Goal: Information Seeking & Learning: Check status

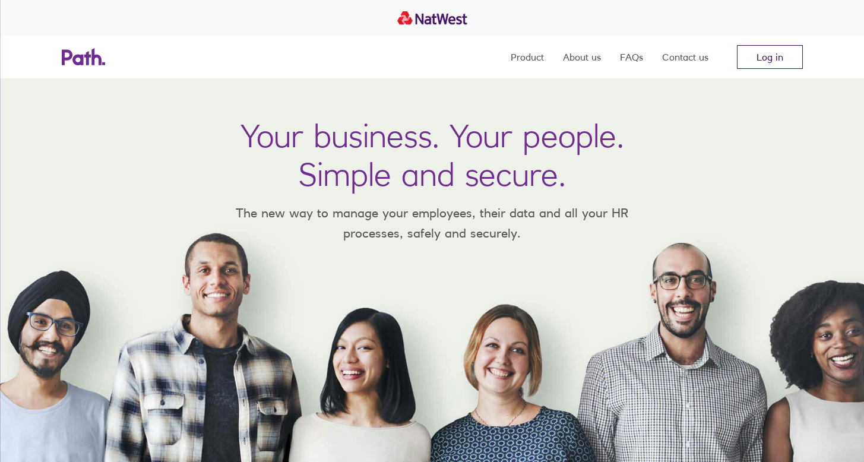
click at [771, 60] on link "Log in" at bounding box center [770, 57] width 66 height 24
click at [762, 56] on link "Log in" at bounding box center [770, 57] width 66 height 24
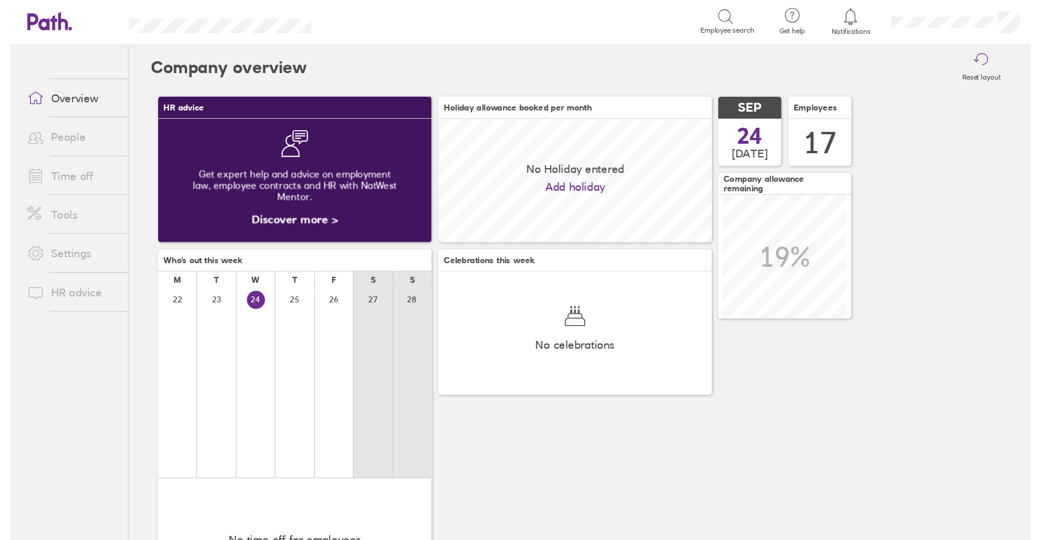
scroll to position [106, 234]
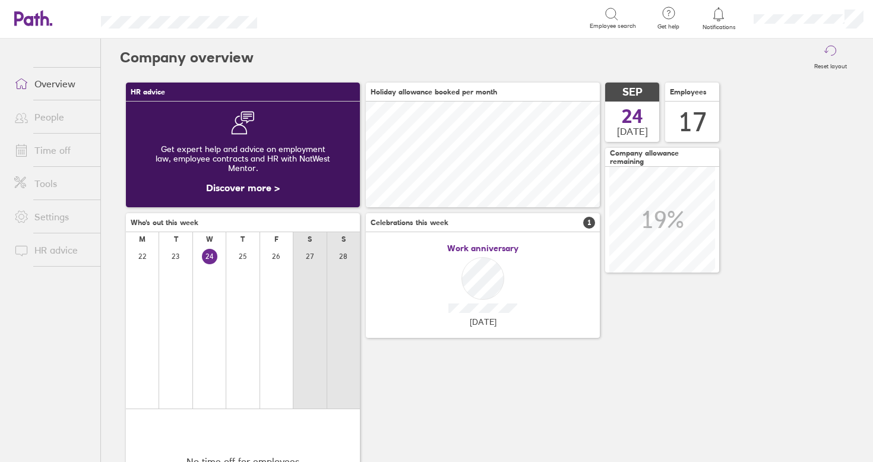
click at [40, 118] on link "People" at bounding box center [53, 117] width 96 height 24
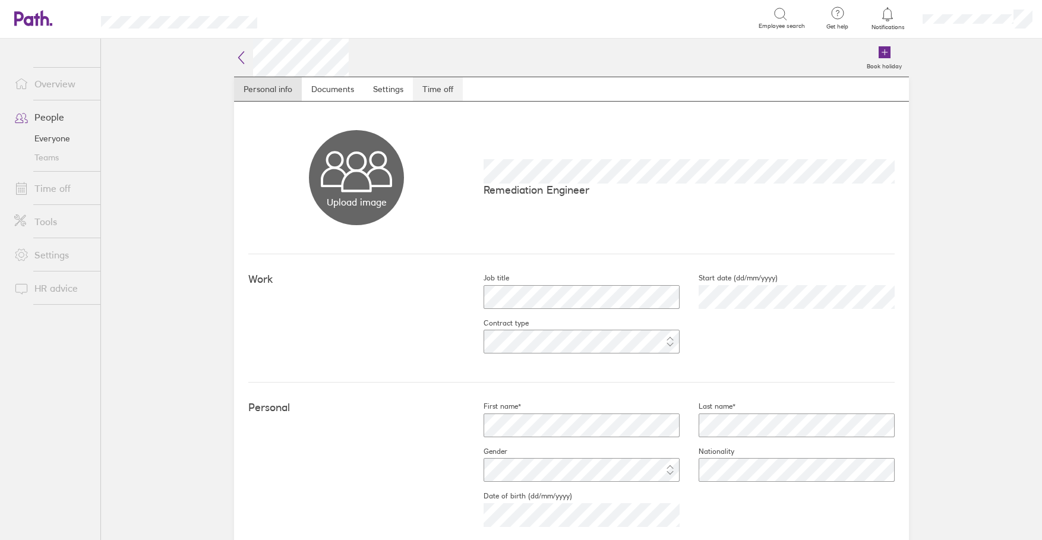
click at [427, 90] on link "Time off" at bounding box center [438, 89] width 50 height 24
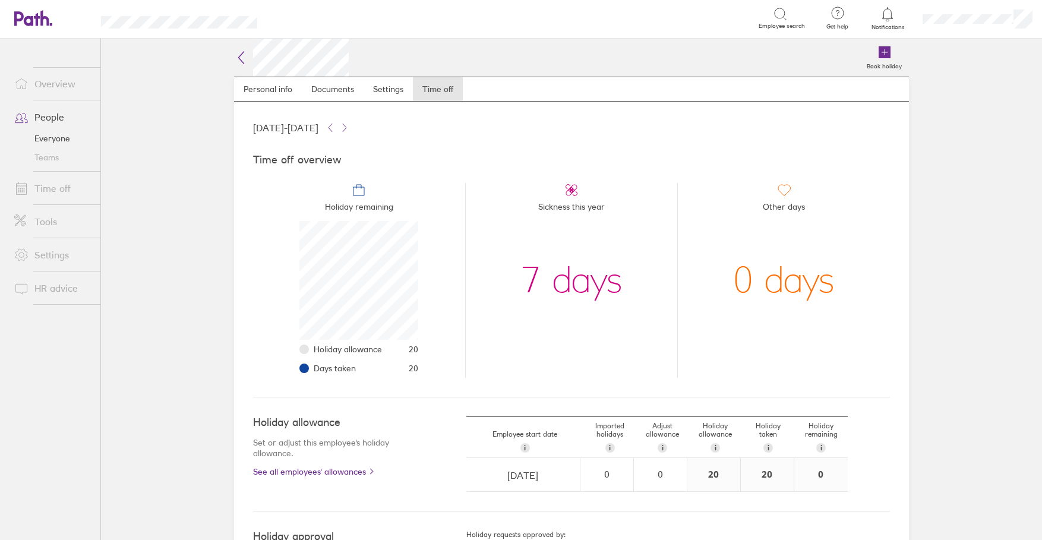
click at [53, 190] on link "Time off" at bounding box center [53, 188] width 96 height 24
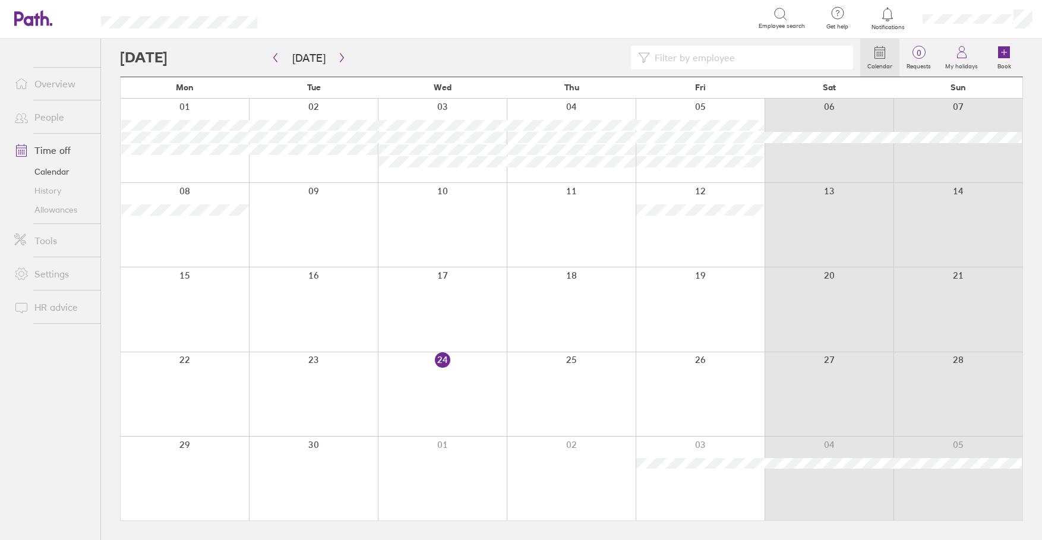
click at [49, 117] on link "People" at bounding box center [53, 117] width 96 height 24
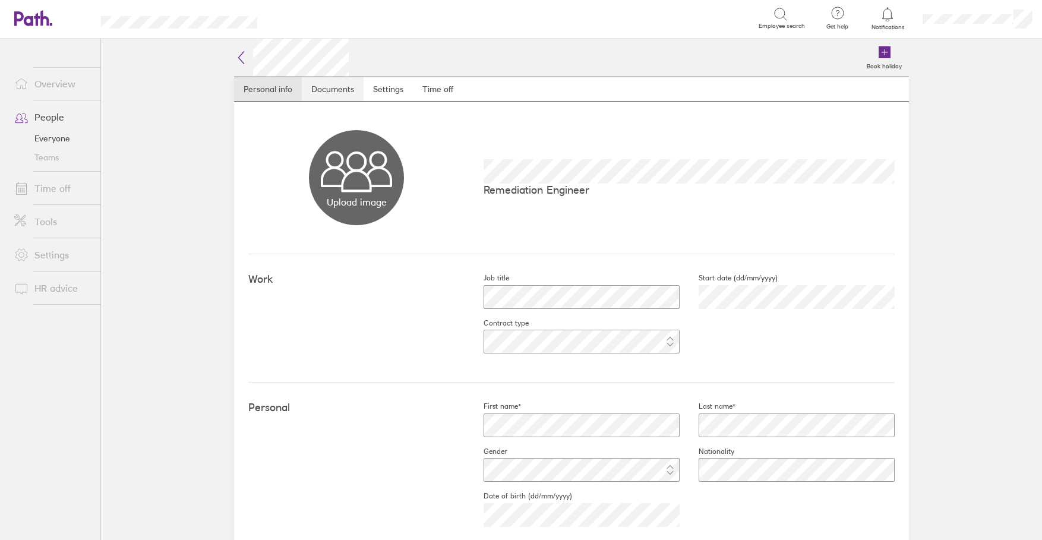
click at [342, 88] on link "Documents" at bounding box center [333, 89] width 62 height 24
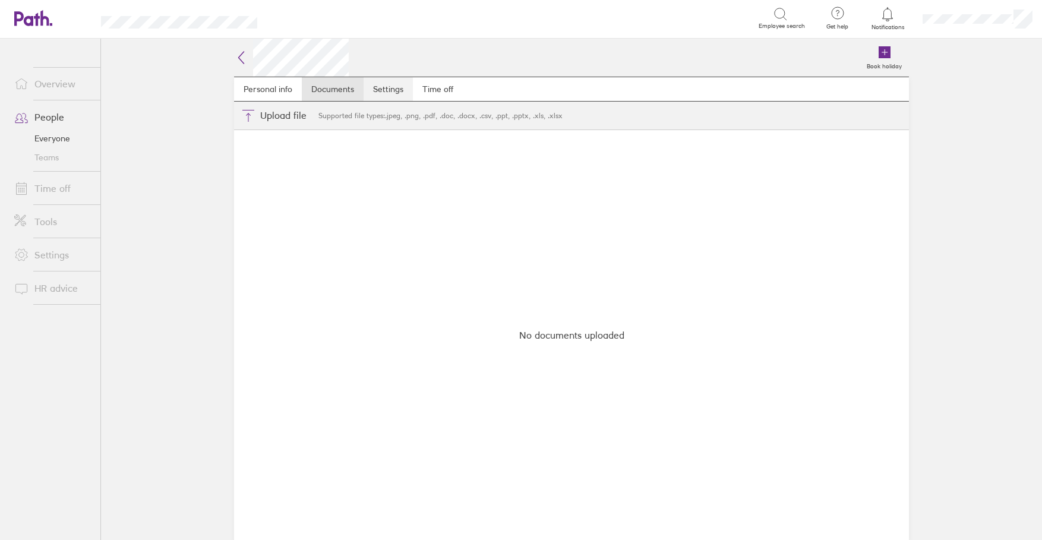
click at [374, 88] on link "Settings" at bounding box center [388, 89] width 49 height 24
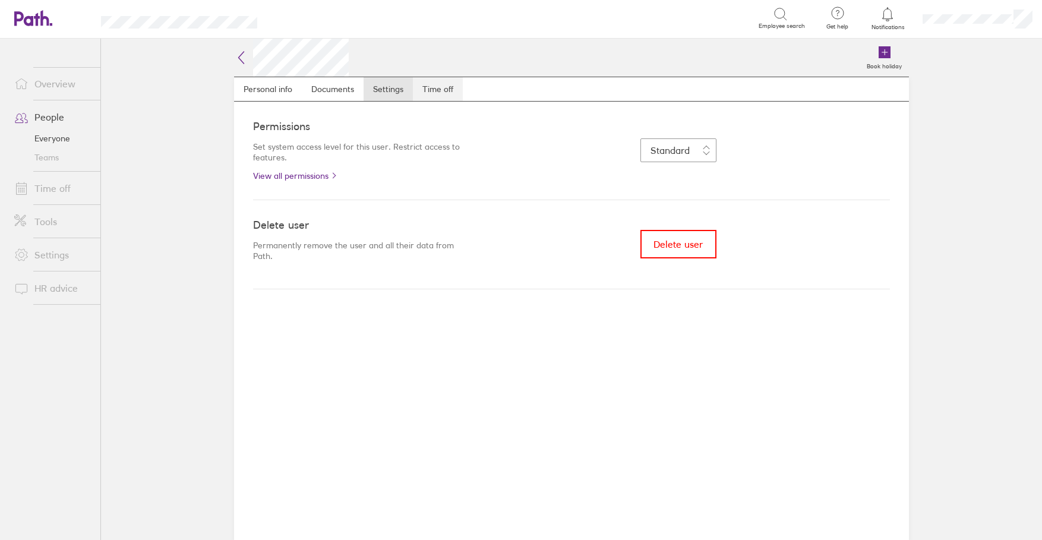
click at [432, 88] on link "Time off" at bounding box center [438, 89] width 50 height 24
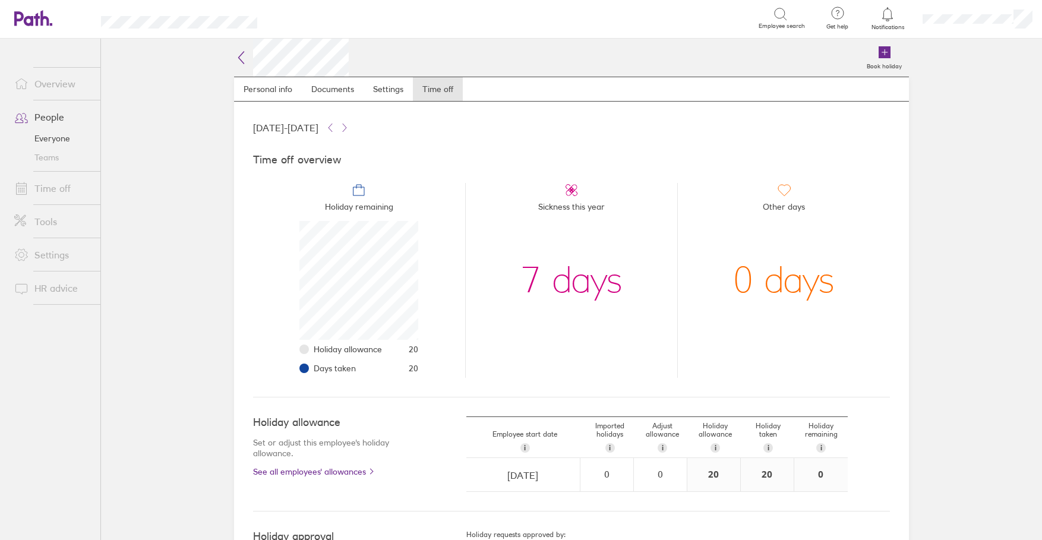
click at [236, 58] on icon at bounding box center [241, 57] width 14 height 14
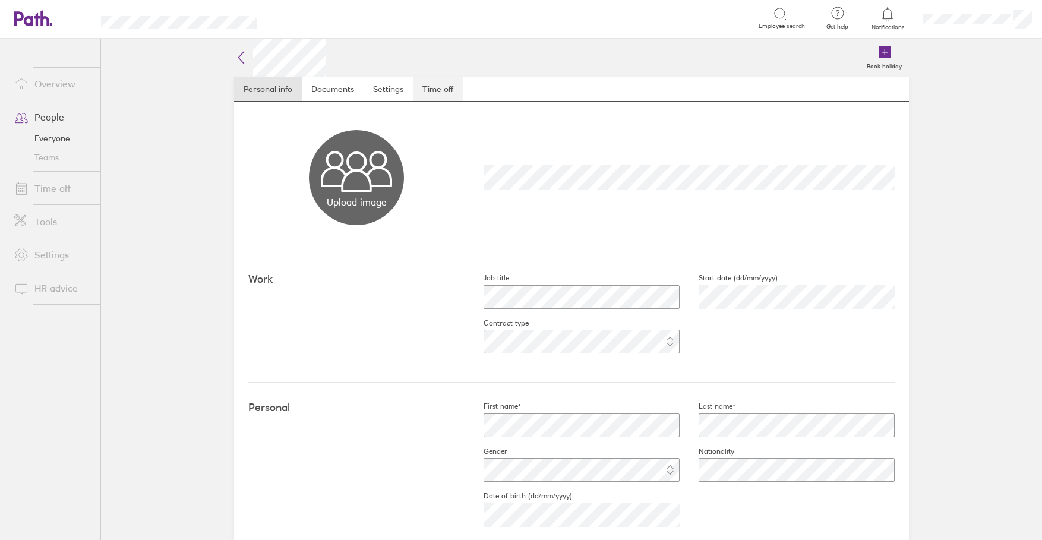
click at [427, 87] on link "Time off" at bounding box center [438, 89] width 50 height 24
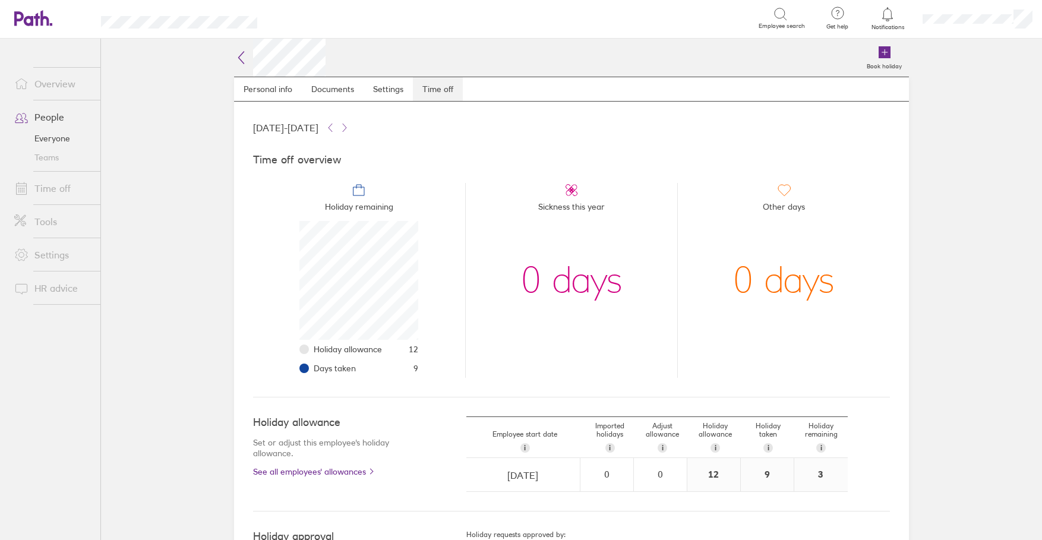
scroll to position [119, 119]
click at [235, 54] on icon at bounding box center [241, 57] width 14 height 14
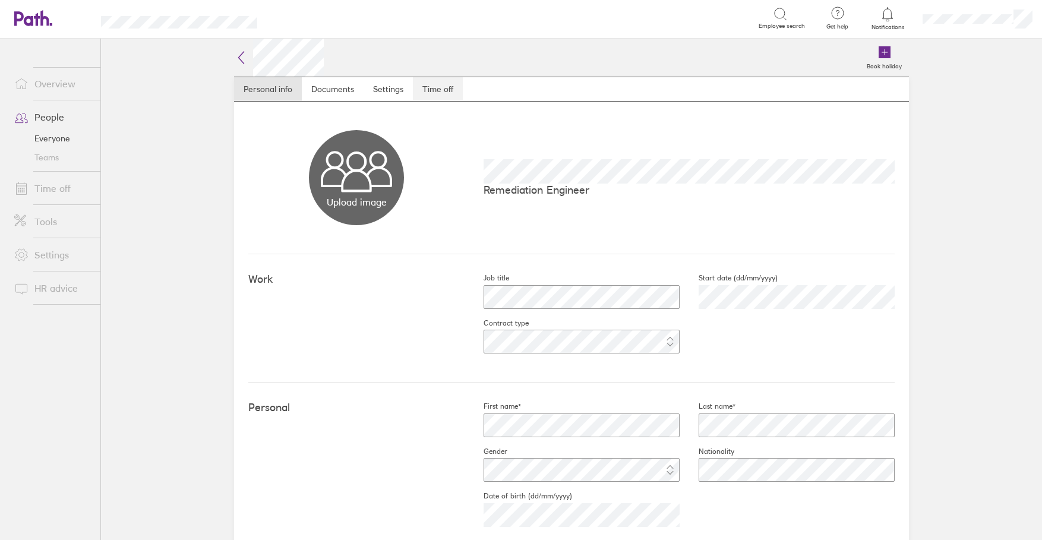
click at [431, 90] on link "Time off" at bounding box center [438, 89] width 50 height 24
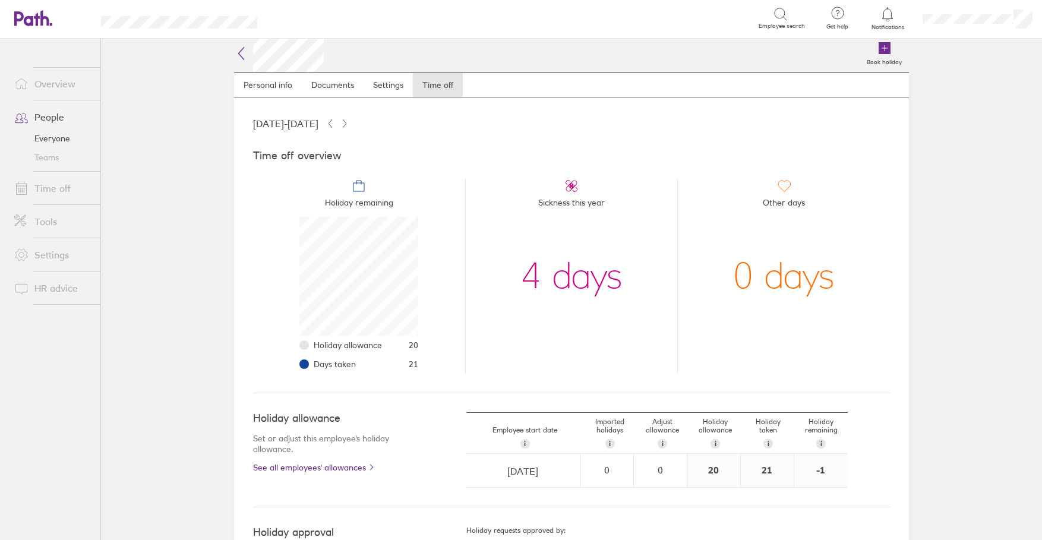
scroll to position [5, 0]
click at [235, 53] on icon at bounding box center [241, 53] width 14 height 14
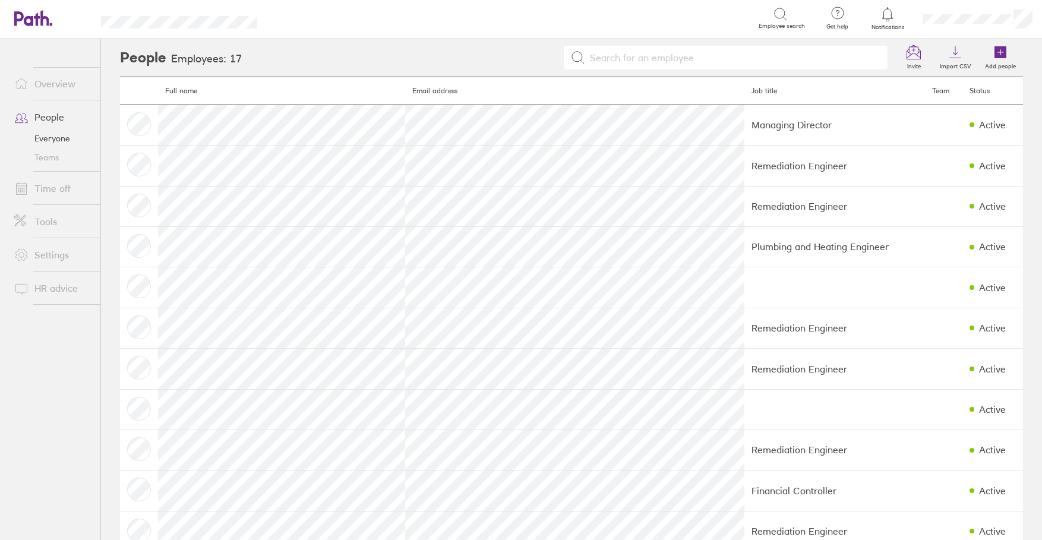
scroll to position [2, 0]
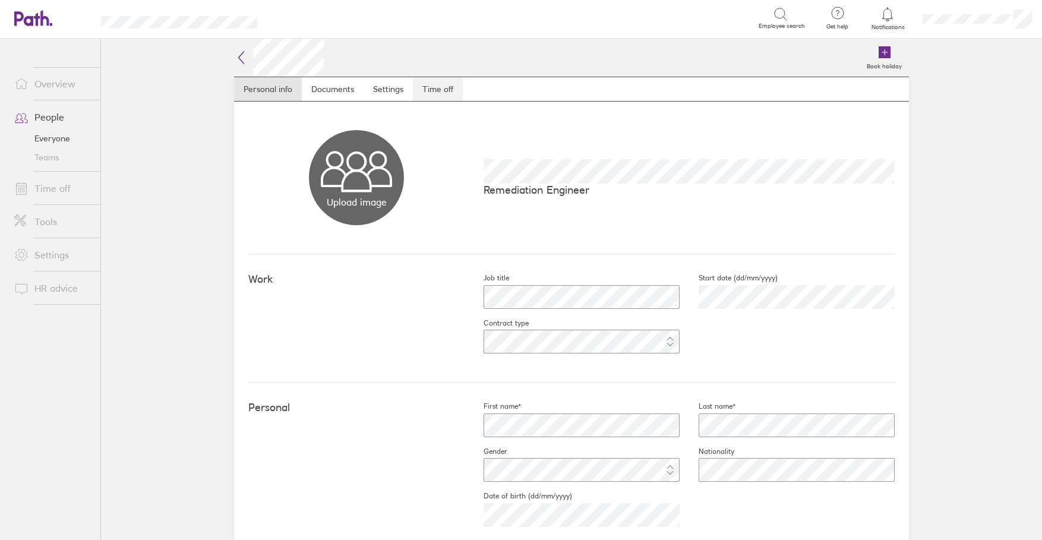
click at [428, 88] on link "Time off" at bounding box center [438, 89] width 50 height 24
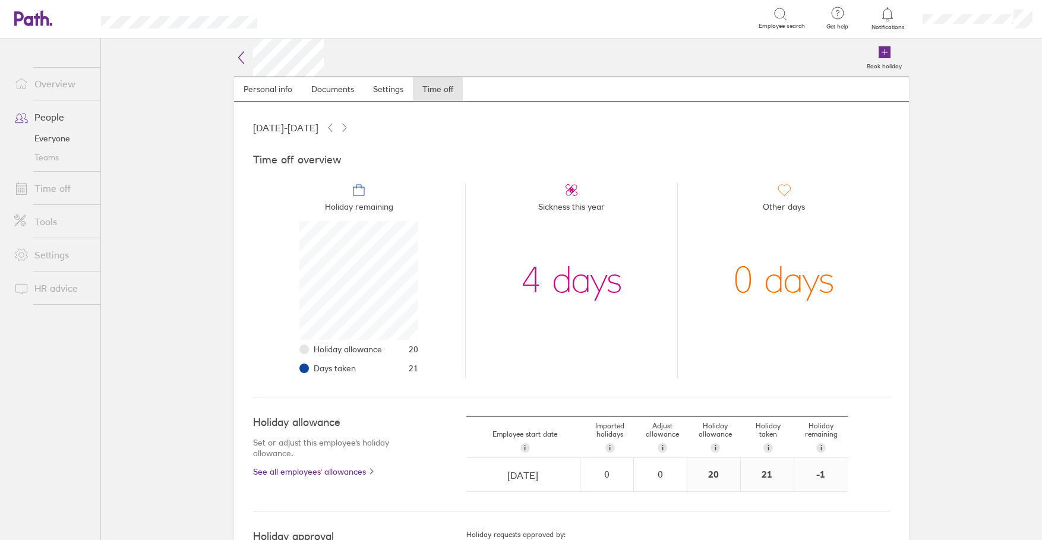
scroll to position [119, 119]
click at [559, 286] on div "4 days" at bounding box center [572, 280] width 102 height 119
click at [572, 198] on span "Sickness this year" at bounding box center [571, 209] width 67 height 24
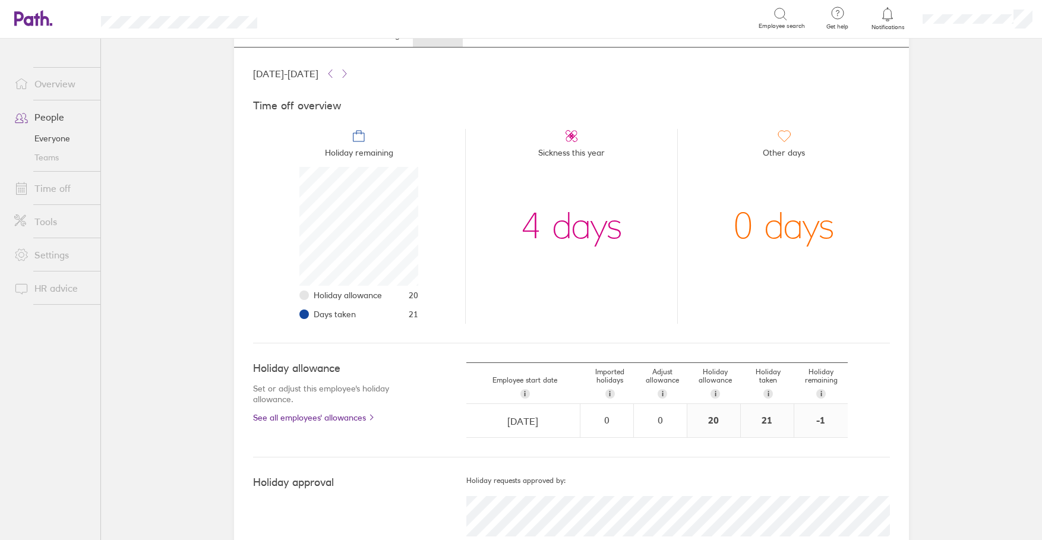
scroll to position [89, 0]
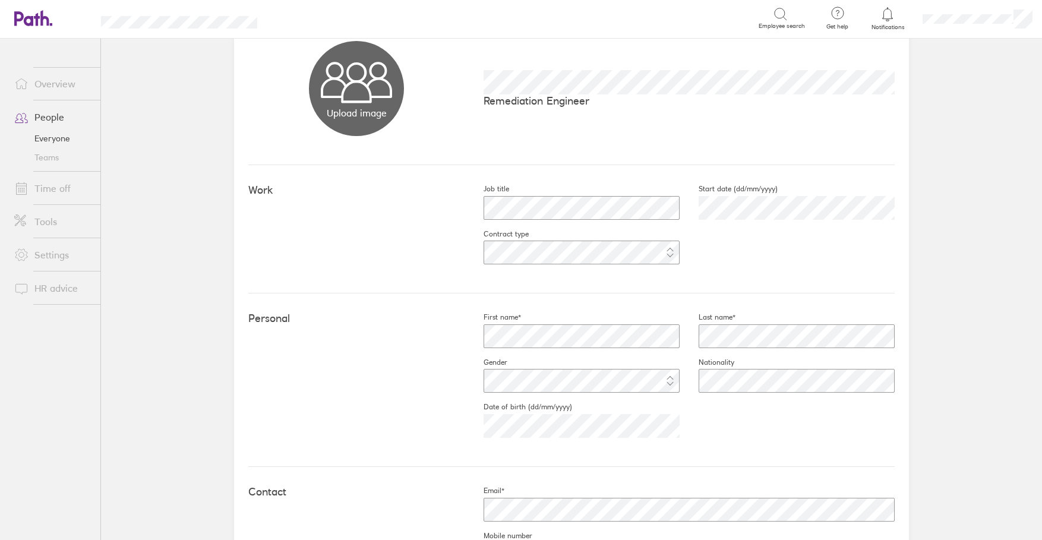
click at [45, 86] on link "Overview" at bounding box center [53, 84] width 96 height 24
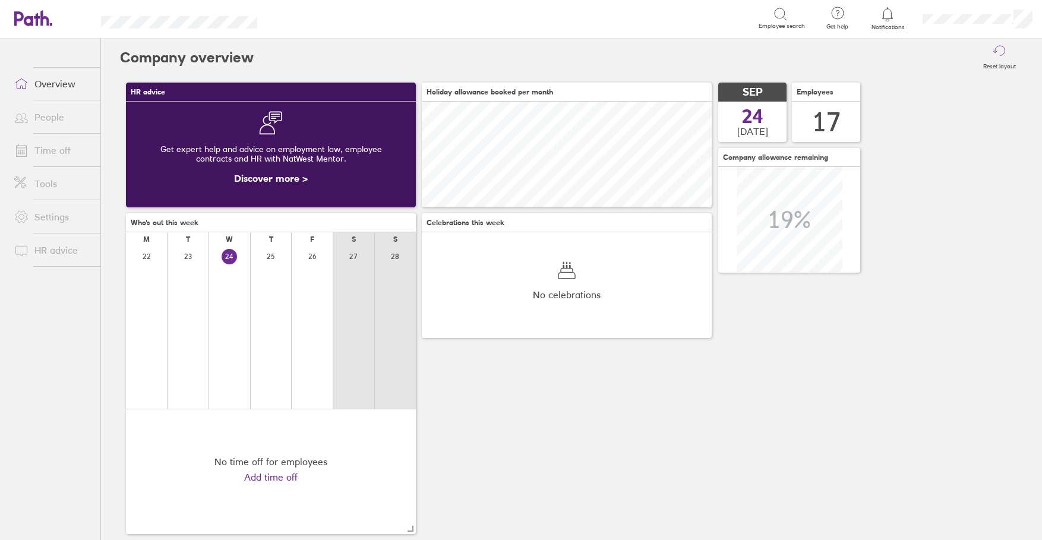
scroll to position [106, 290]
click at [46, 120] on link "People" at bounding box center [53, 117] width 96 height 24
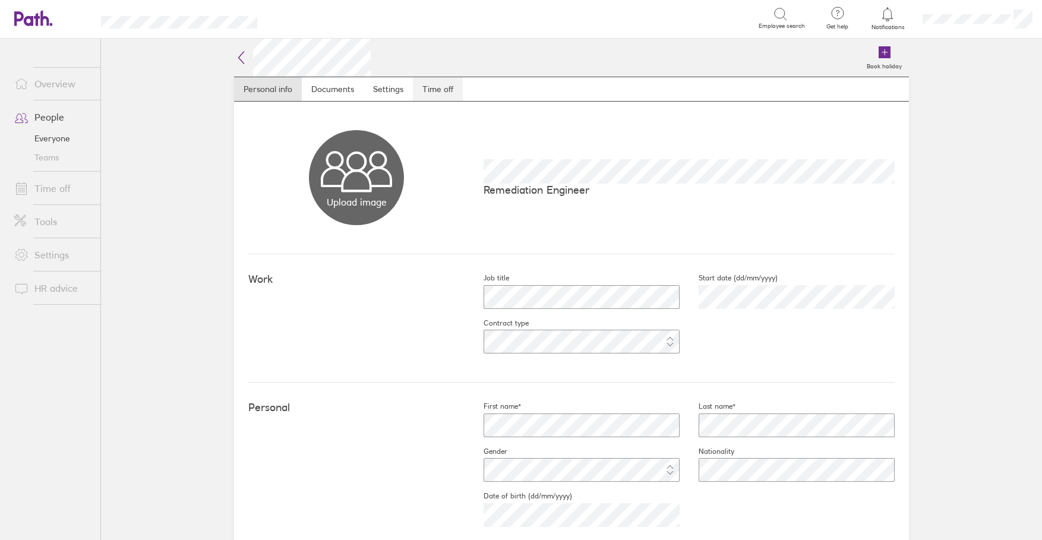
click at [436, 81] on link "Time off" at bounding box center [438, 89] width 50 height 24
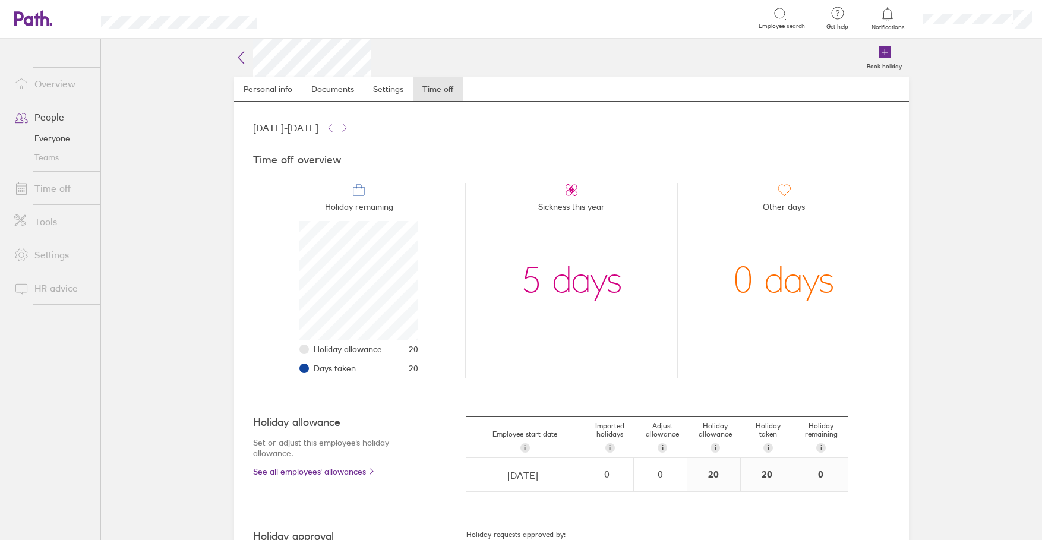
scroll to position [119, 119]
click at [237, 55] on icon at bounding box center [241, 57] width 14 height 14
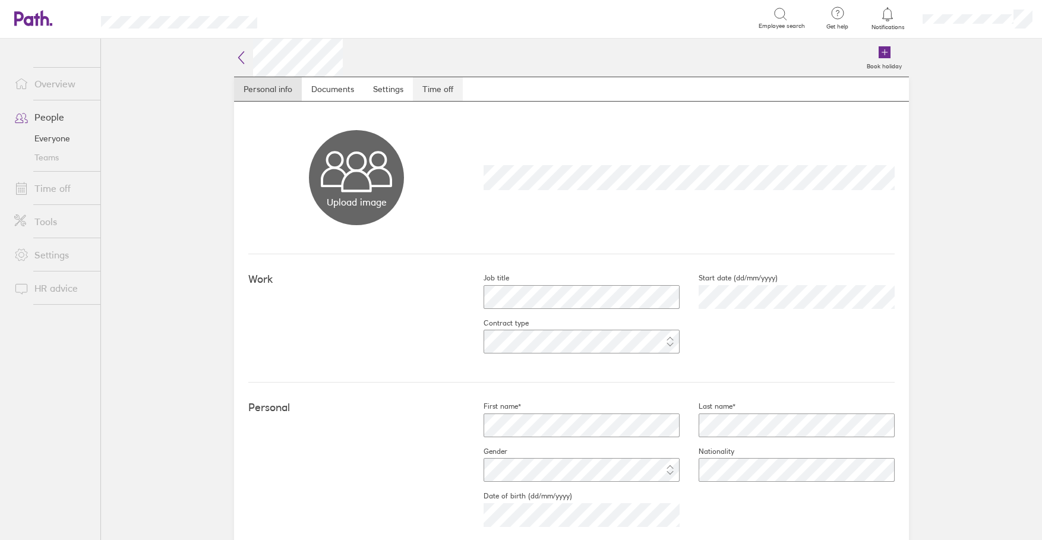
click at [436, 89] on link "Time off" at bounding box center [438, 89] width 50 height 24
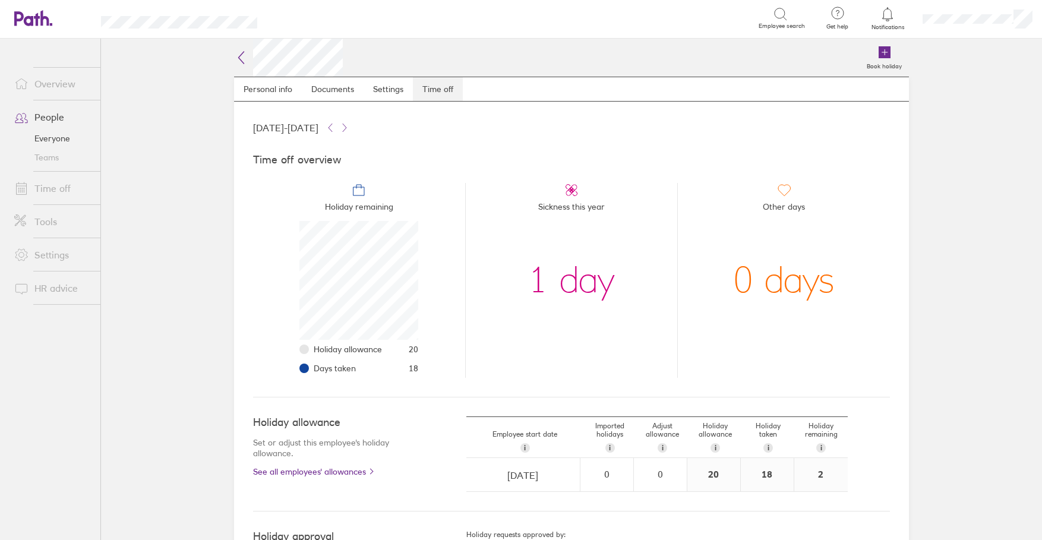
scroll to position [119, 119]
click at [239, 57] on icon at bounding box center [241, 58] width 5 height 12
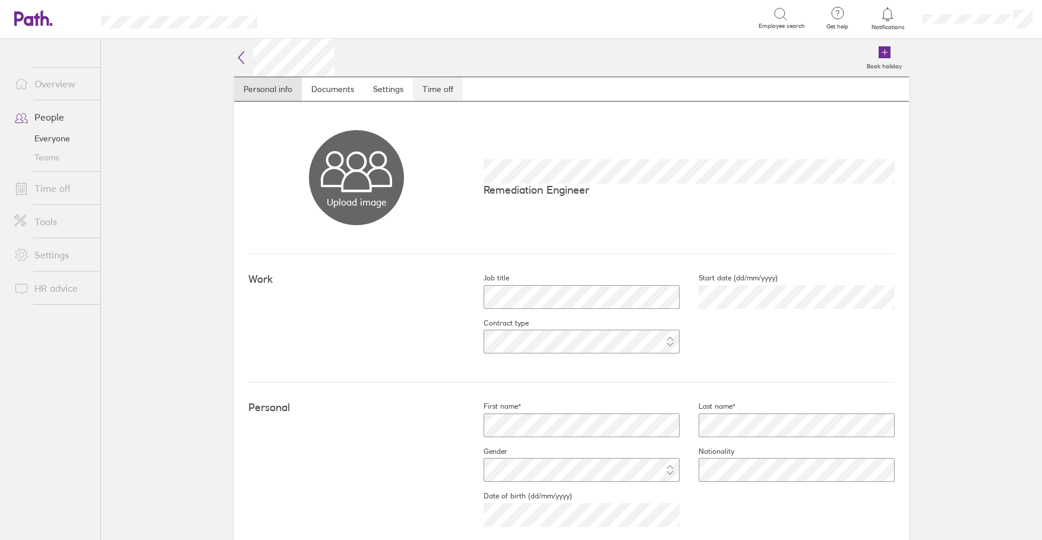
click at [449, 81] on link "Time off" at bounding box center [438, 89] width 50 height 24
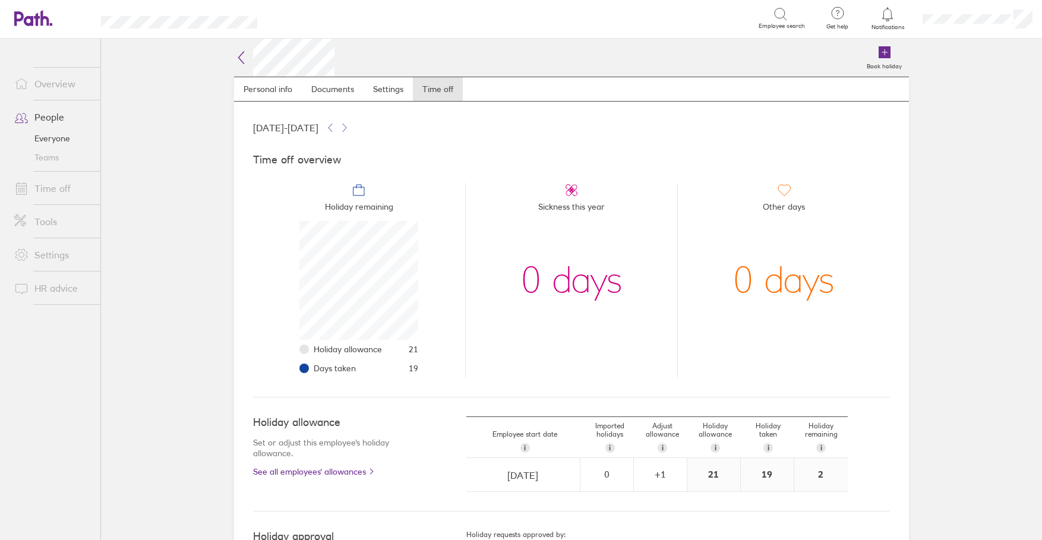
scroll to position [119, 119]
click at [234, 56] on icon at bounding box center [241, 57] width 14 height 14
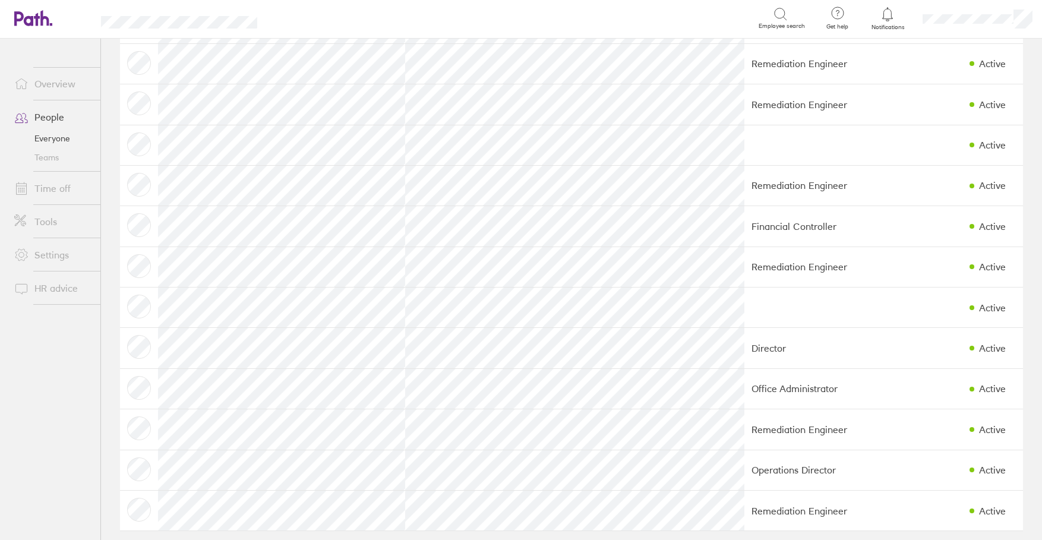
scroll to position [274, 0]
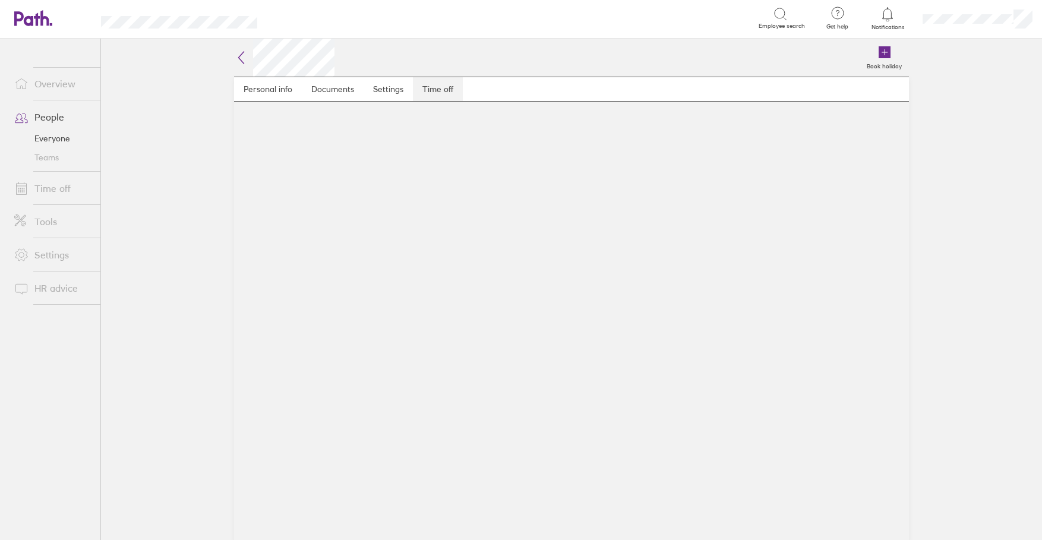
click at [446, 88] on link "Time off" at bounding box center [438, 89] width 50 height 24
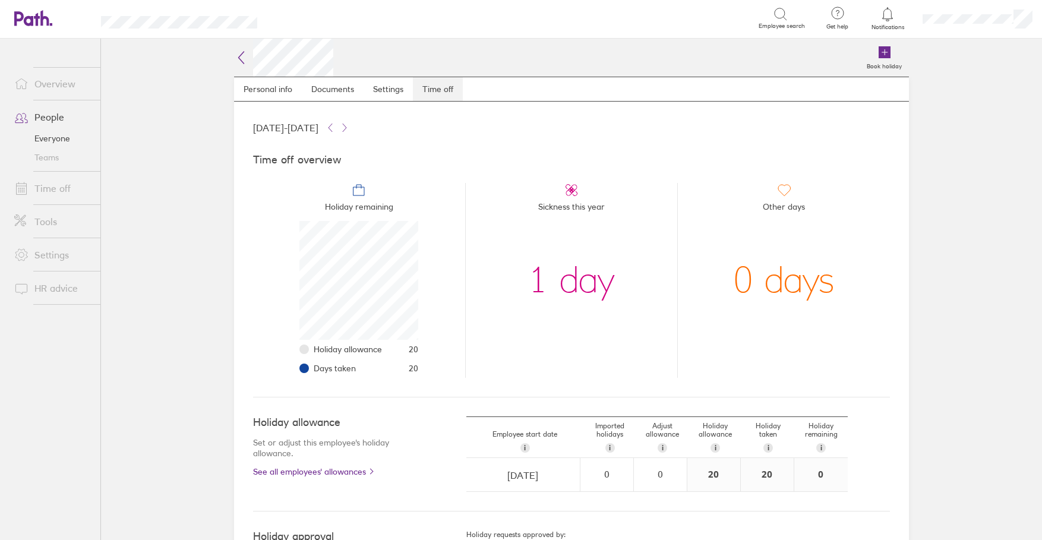
scroll to position [119, 119]
click at [238, 56] on icon at bounding box center [241, 57] width 14 height 14
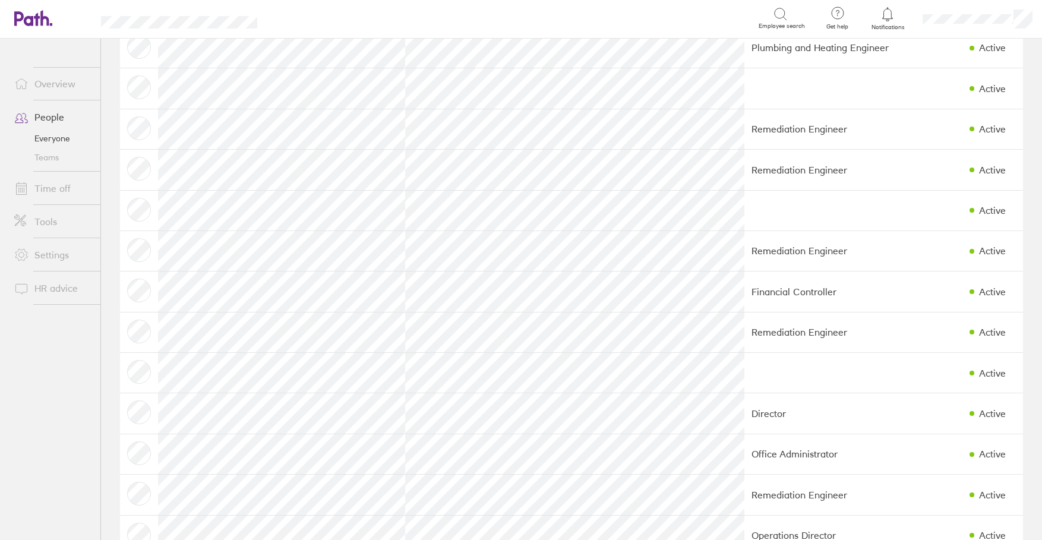
scroll to position [274, 0]
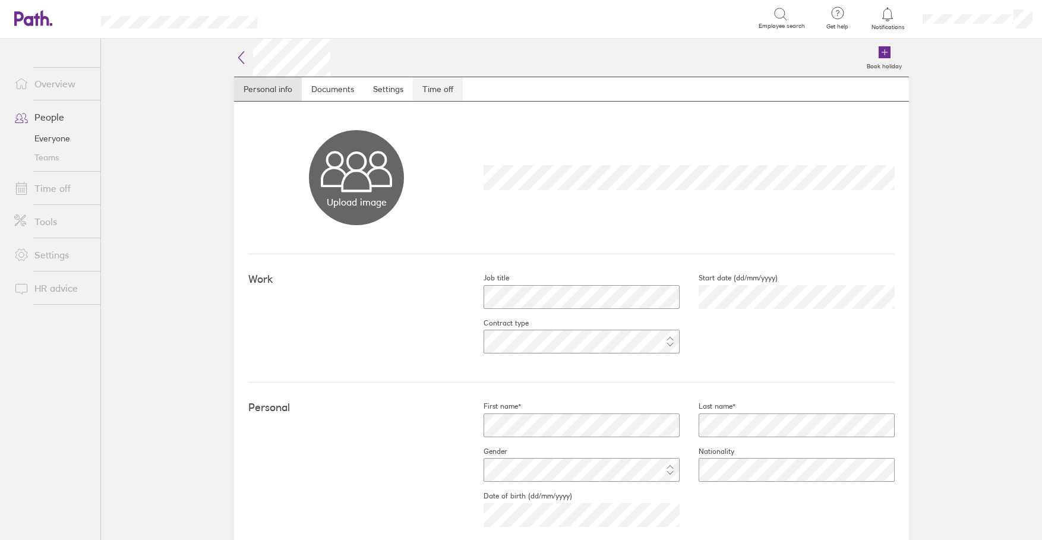
click at [413, 86] on link "Time off" at bounding box center [438, 89] width 50 height 24
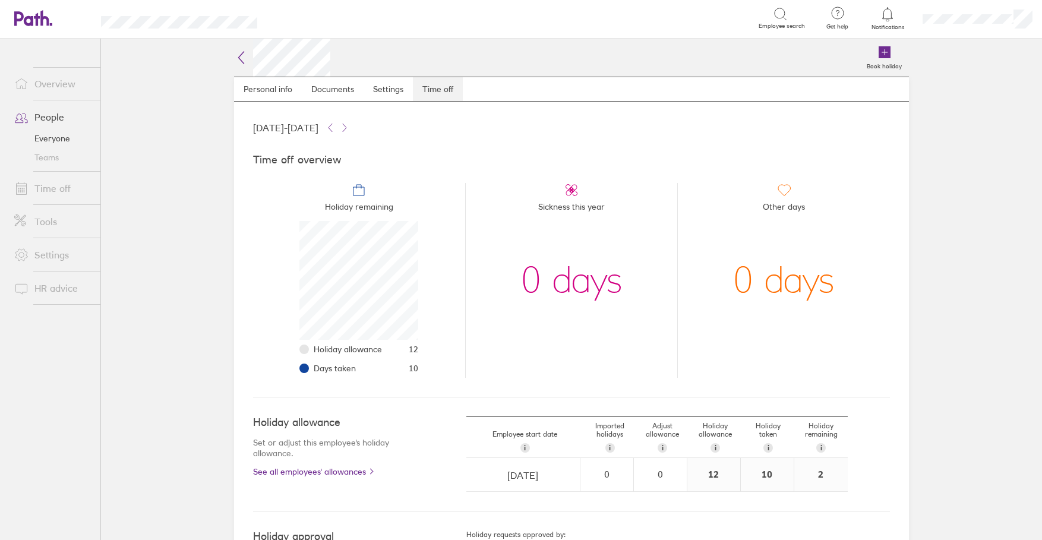
scroll to position [119, 119]
click at [239, 58] on icon at bounding box center [241, 57] width 14 height 14
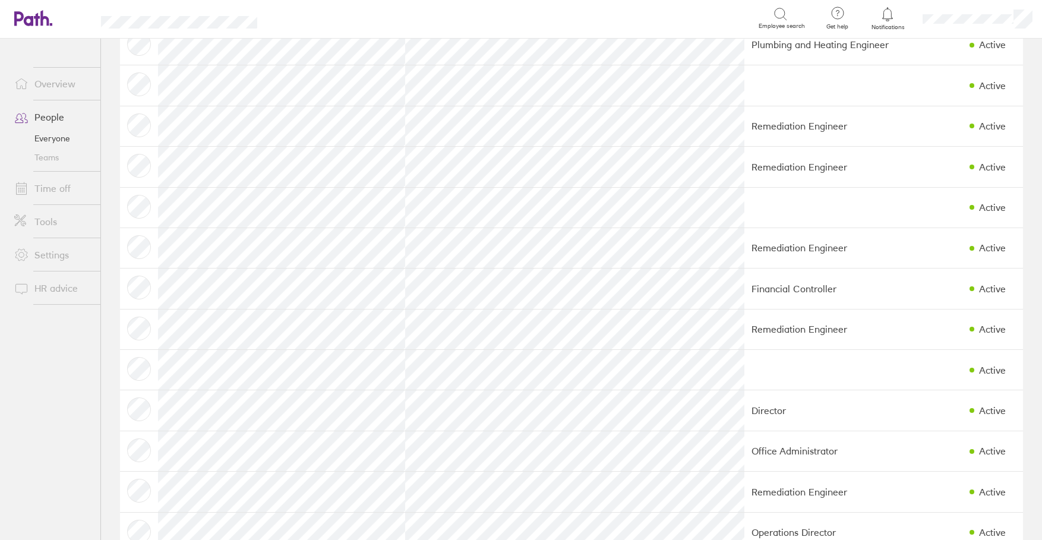
scroll to position [274, 0]
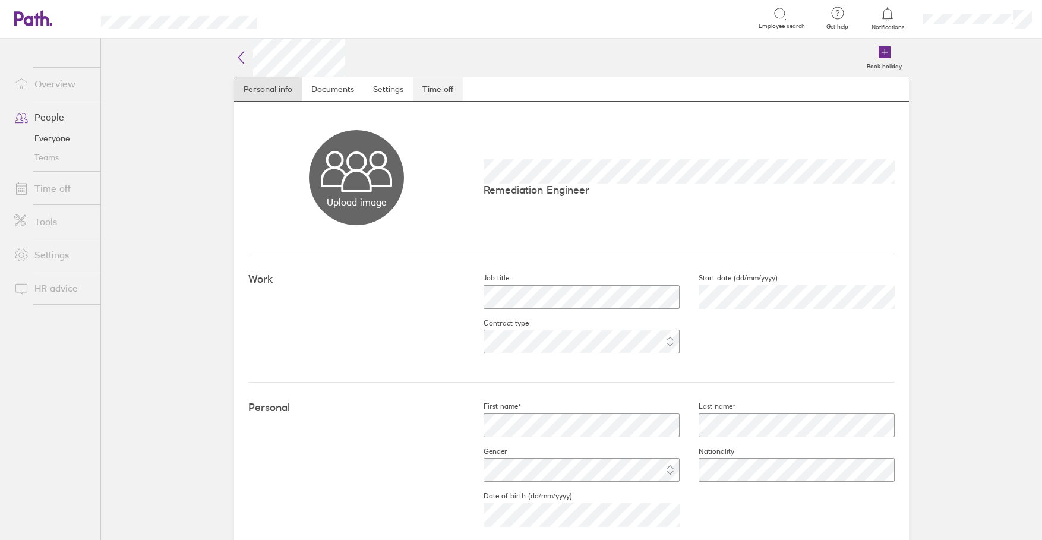
click at [438, 86] on link "Time off" at bounding box center [438, 89] width 50 height 24
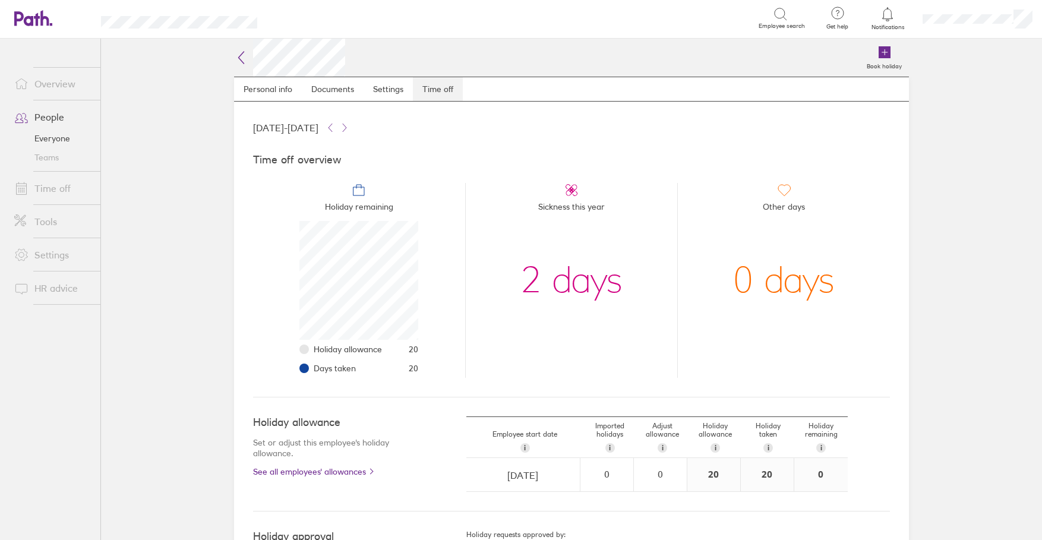
scroll to position [119, 119]
click at [235, 55] on icon at bounding box center [241, 57] width 14 height 14
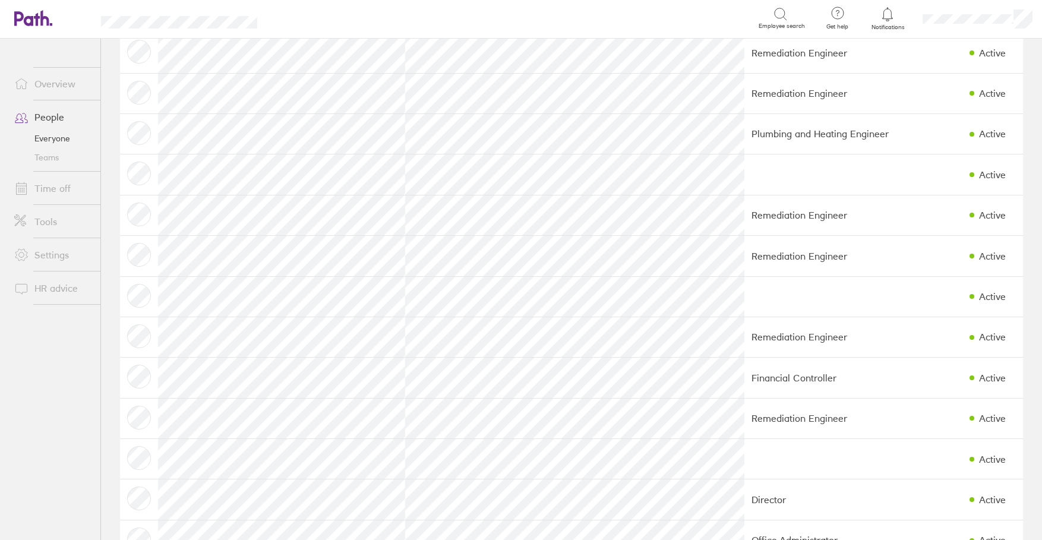
scroll to position [274, 0]
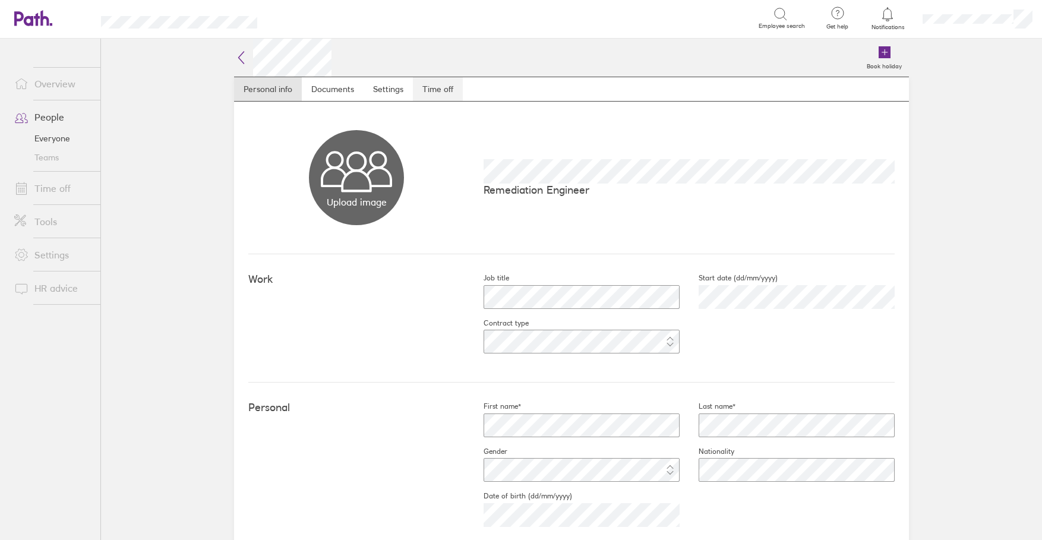
click at [440, 86] on link "Time off" at bounding box center [438, 89] width 50 height 24
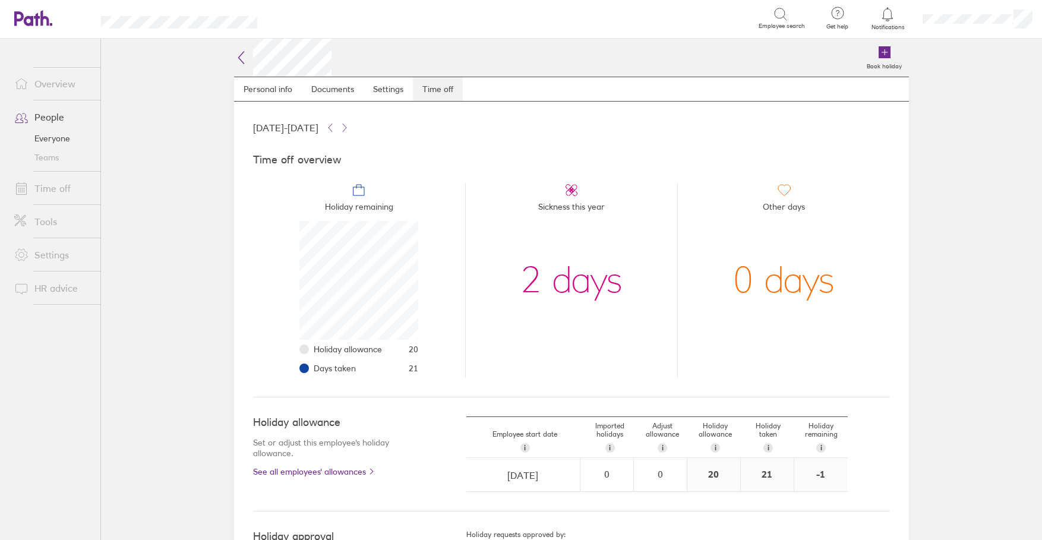
scroll to position [119, 119]
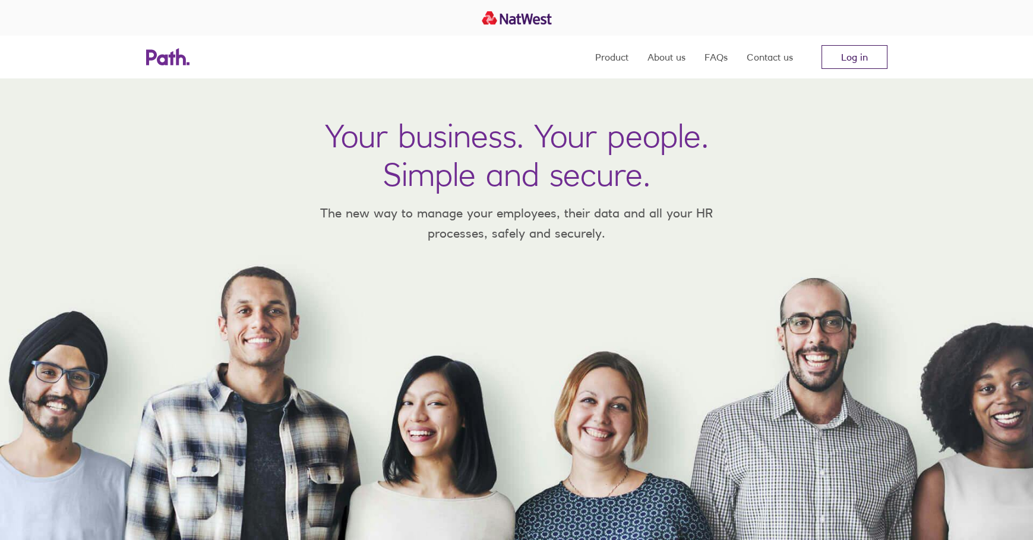
click at [829, 59] on link "Log in" at bounding box center [855, 57] width 66 height 24
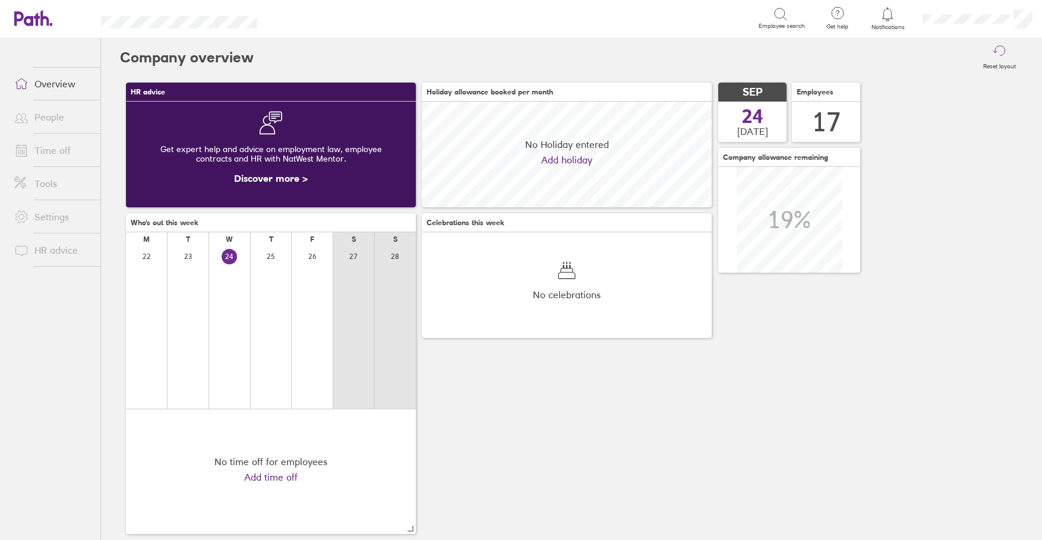
scroll to position [106, 290]
click at [48, 127] on link "People" at bounding box center [53, 117] width 96 height 24
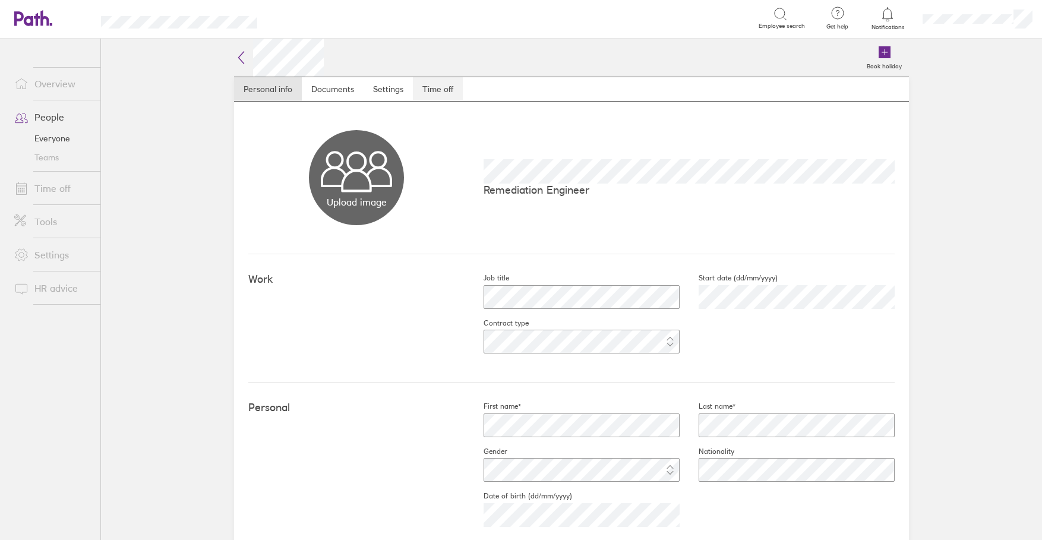
click at [433, 90] on link "Time off" at bounding box center [438, 89] width 50 height 24
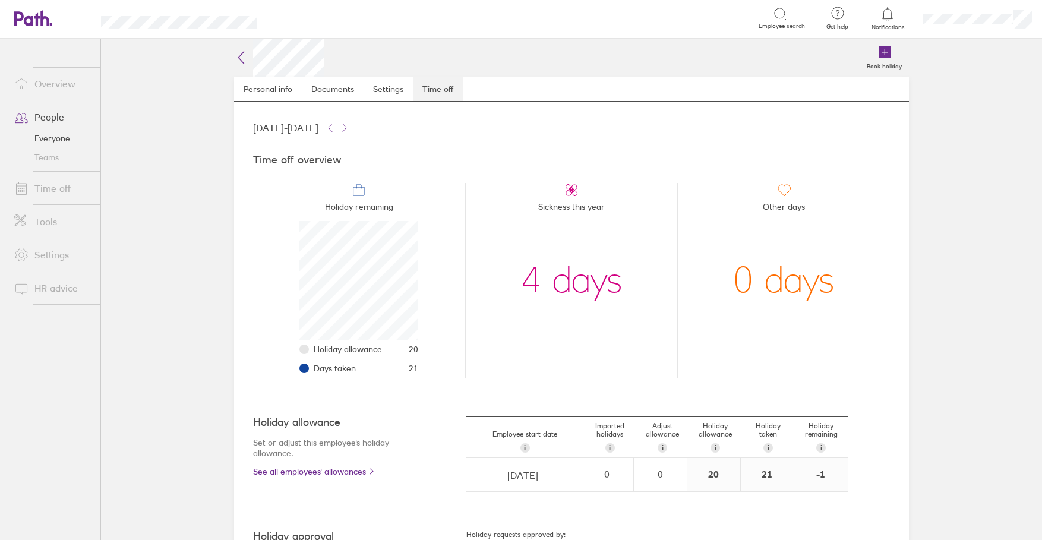
scroll to position [119, 119]
